Goal: Information Seeking & Learning: Learn about a topic

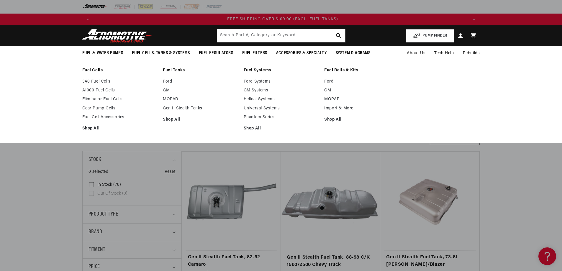
scroll to position [0, 1123]
click at [165, 91] on link "GM" at bounding box center [200, 90] width 75 height 5
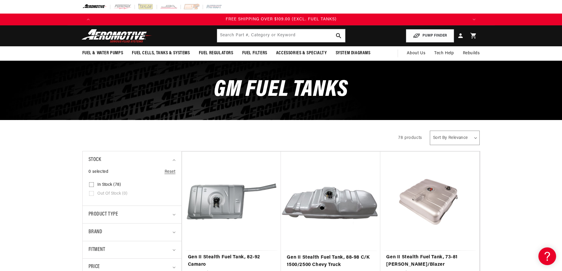
scroll to position [0, 653]
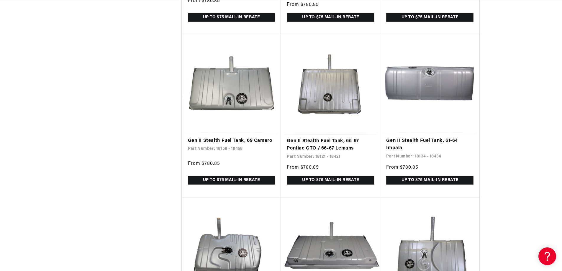
scroll to position [0, 1123]
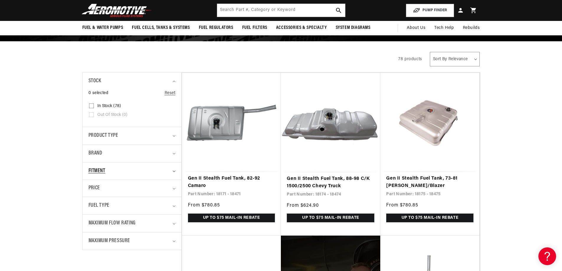
click at [139, 173] on div "Fitment" at bounding box center [130, 171] width 82 height 9
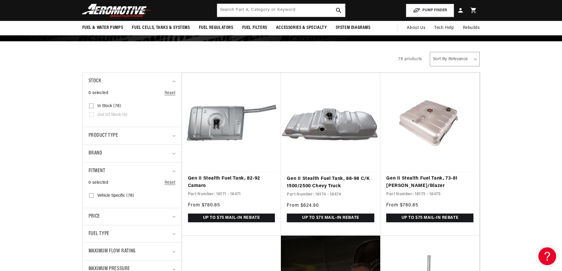
click at [118, 193] on span "Vehicle Specific (78)" at bounding box center [115, 195] width 37 height 5
click at [94, 194] on input "Vehicle Specific (78) Vehicle Specific (78 products)" at bounding box center [91, 196] width 5 height 5
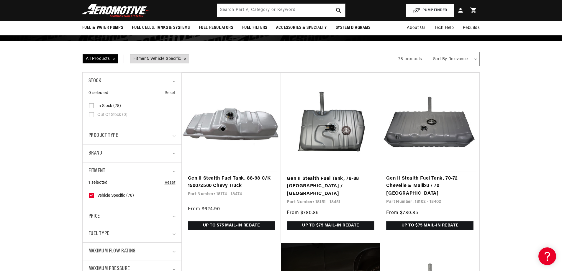
click at [118, 193] on span "Vehicle Specific (78)" at bounding box center [115, 195] width 37 height 5
click at [94, 194] on input "Vehicle Specific (78) Vehicle Specific (78 products)" at bounding box center [91, 196] width 5 height 5
click at [118, 193] on span "Vehicle Specific (78)" at bounding box center [115, 195] width 37 height 5
click at [94, 194] on input "Vehicle Specific (78) Vehicle Specific (78 products)" at bounding box center [91, 196] width 5 height 5
checkbox input "true"
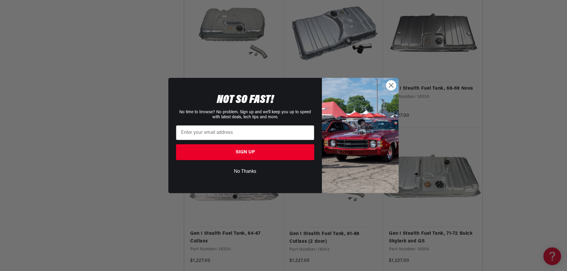
click at [389, 85] on circle "Close dialog" at bounding box center [391, 86] width 10 height 10
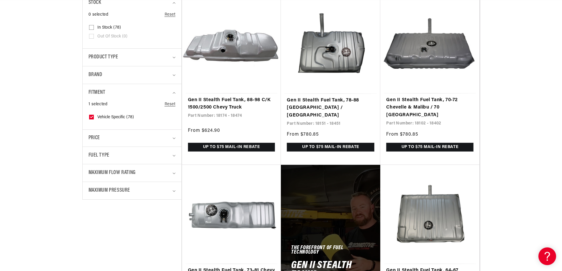
scroll to position [29, 0]
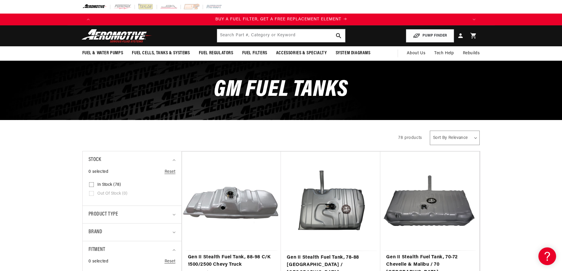
scroll to position [0, 374]
